Goal: Task Accomplishment & Management: Use online tool/utility

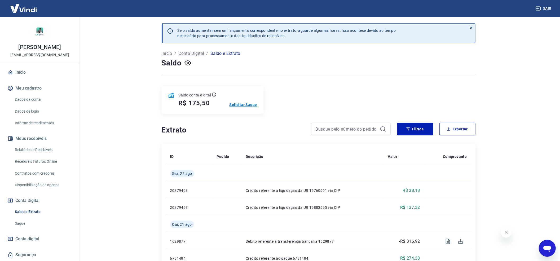
click at [249, 104] on p "Solicitar Saque" at bounding box center [244, 104] width 28 height 5
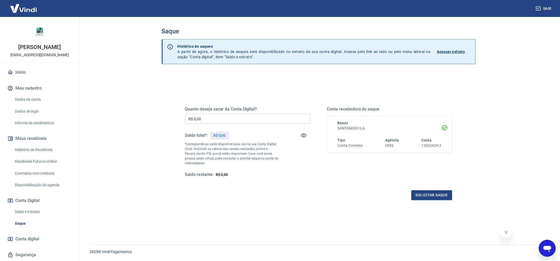
click at [248, 118] on input "R$ 0,00" at bounding box center [247, 119] width 125 height 10
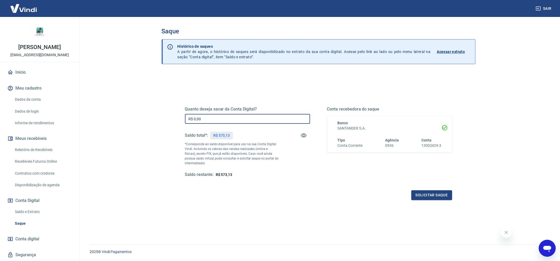
click at [248, 118] on input "R$ 0,00" at bounding box center [247, 119] width 125 height 10
type input "R$ 573,13"
click at [435, 195] on button "Solicitar saque" at bounding box center [431, 195] width 41 height 10
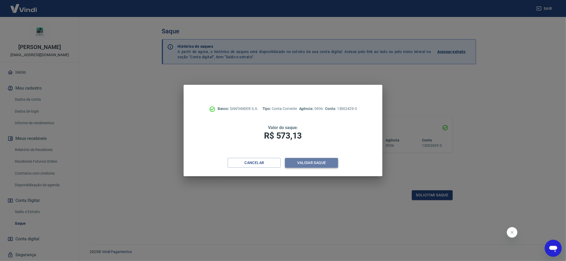
click at [331, 163] on button "Validar saque" at bounding box center [311, 163] width 53 height 10
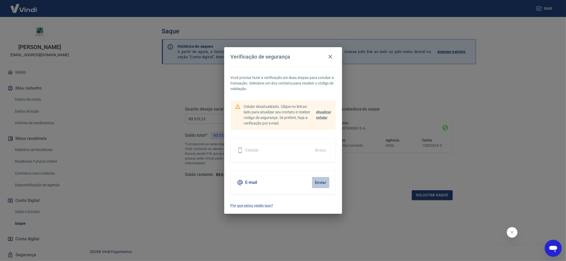
click at [320, 180] on button "Enviar" at bounding box center [320, 182] width 17 height 11
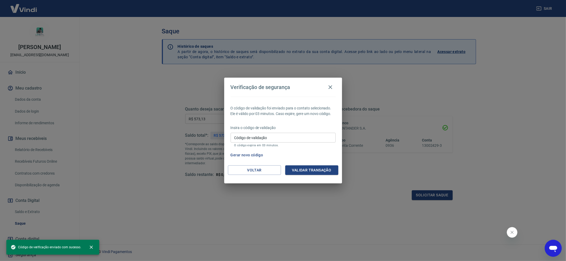
click at [263, 141] on input "Código de validação" at bounding box center [282, 138] width 105 height 10
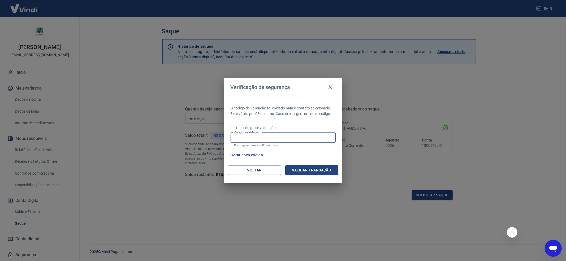
paste input "251163"
type input "251163"
click at [328, 173] on button "Validar transação" at bounding box center [311, 170] width 53 height 10
